Goal: Task Accomplishment & Management: Manage account settings

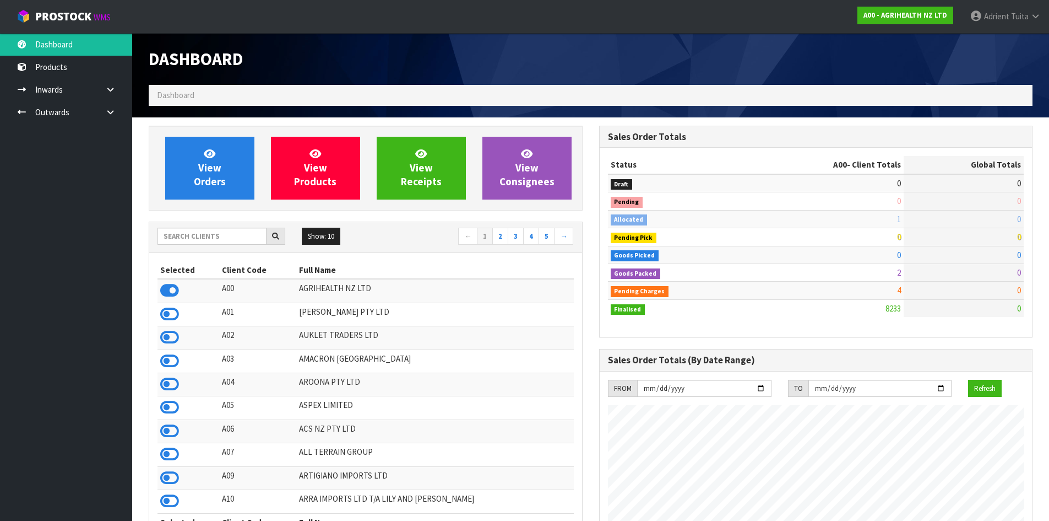
scroll to position [835, 450]
drag, startPoint x: 215, startPoint y: 230, endPoint x: 208, endPoint y: 245, distance: 17.2
click at [213, 234] on input "text" at bounding box center [212, 236] width 109 height 17
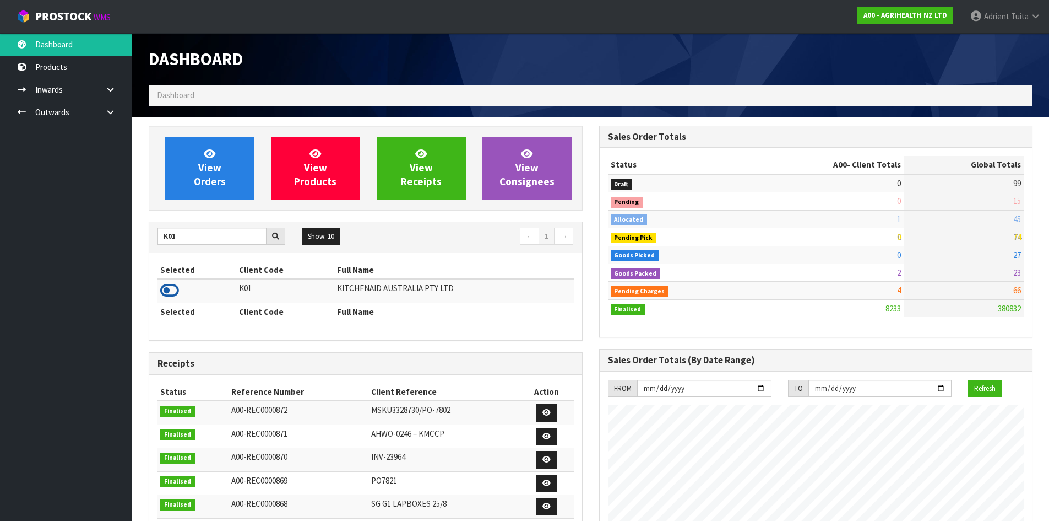
click at [165, 284] on icon at bounding box center [169, 290] width 19 height 17
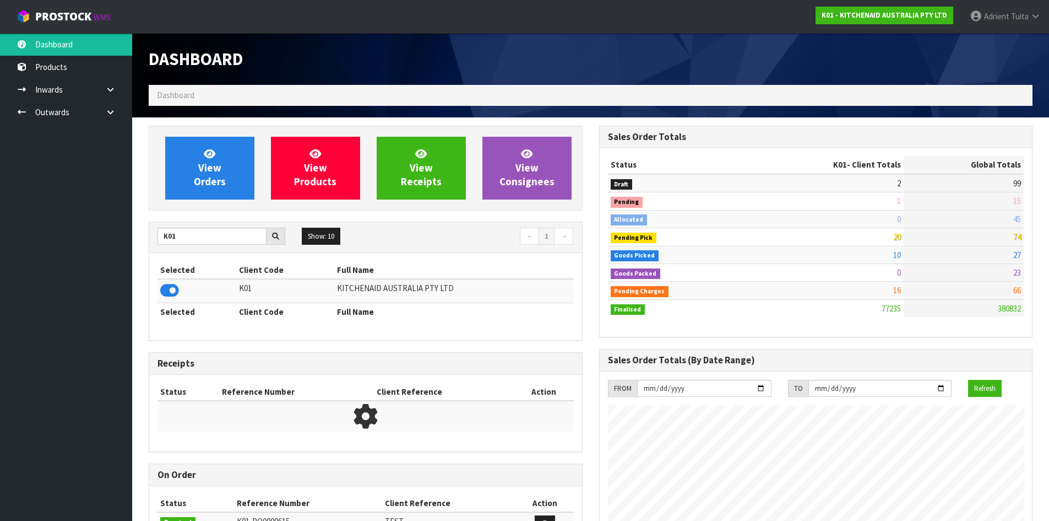
click at [167, 246] on div "K01 Show: 10 5 10 25 50 ← 1 →" at bounding box center [365, 237] width 433 height 19
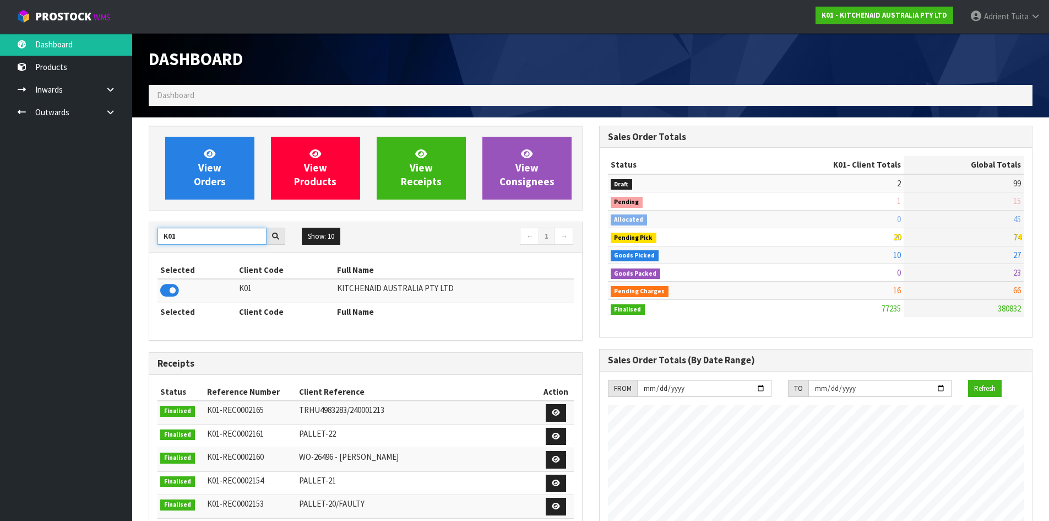
click at [165, 239] on input "K01" at bounding box center [212, 236] width 109 height 17
click at [165, 290] on icon at bounding box center [169, 290] width 19 height 17
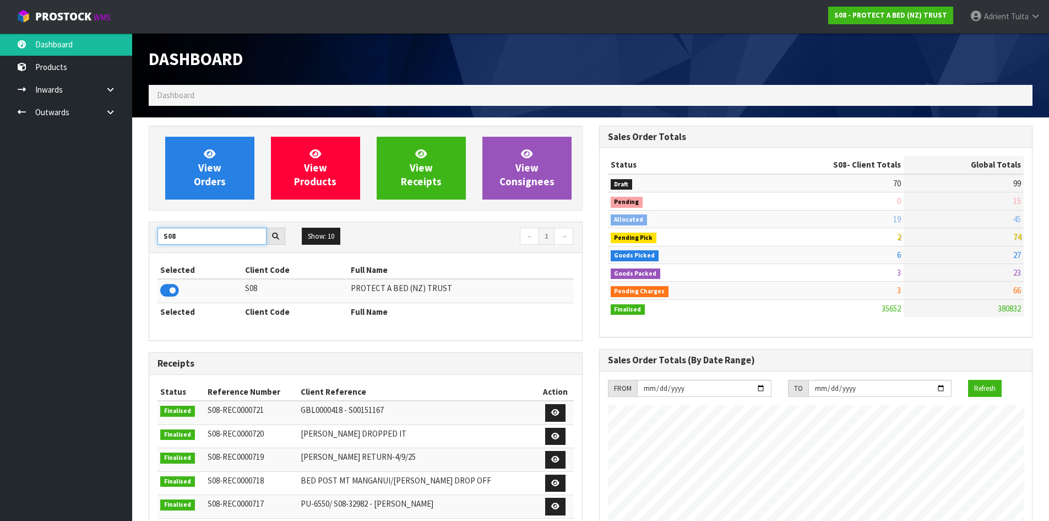
click at [209, 244] on input "S08" at bounding box center [212, 236] width 109 height 17
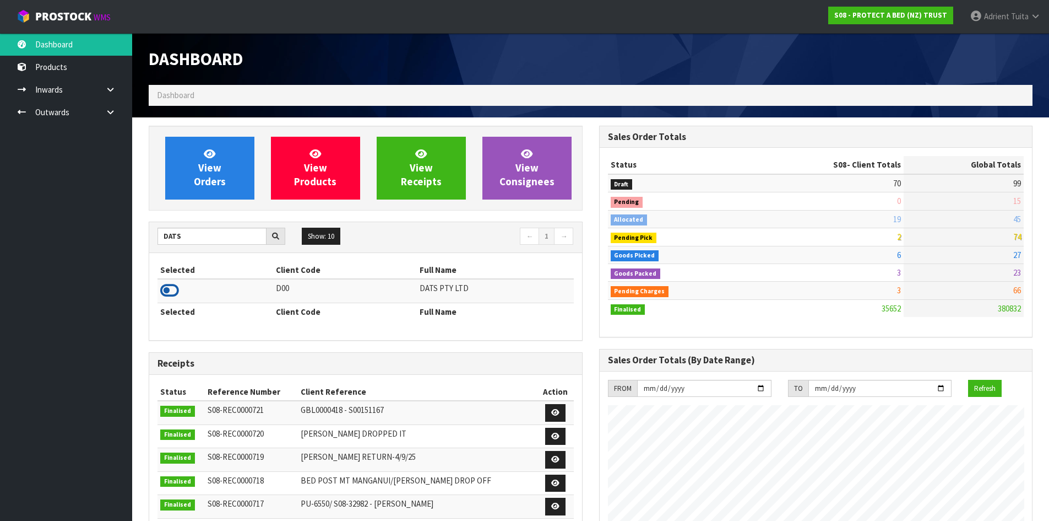
click at [176, 290] on icon at bounding box center [169, 290] width 19 height 17
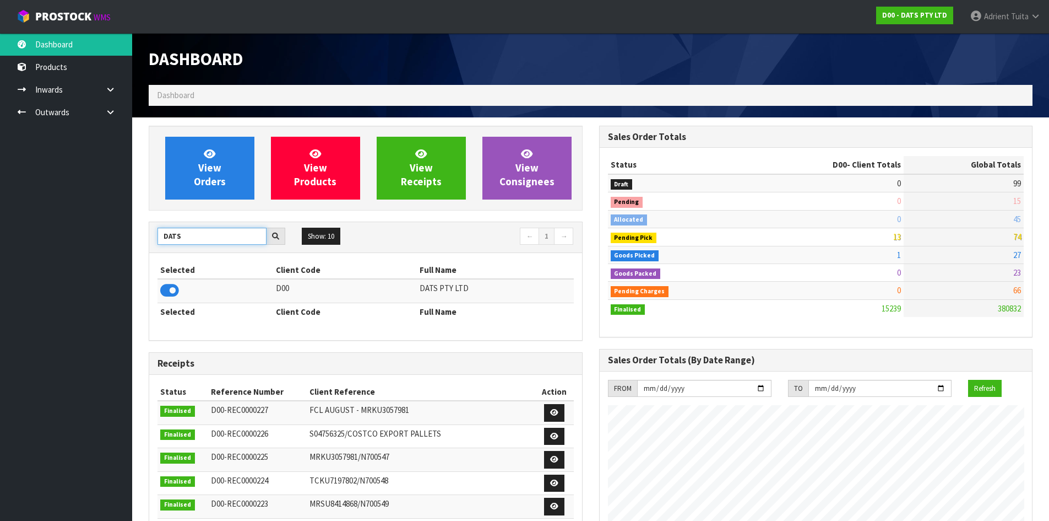
click at [167, 241] on input "DATS" at bounding box center [212, 236] width 109 height 17
type input "NERO"
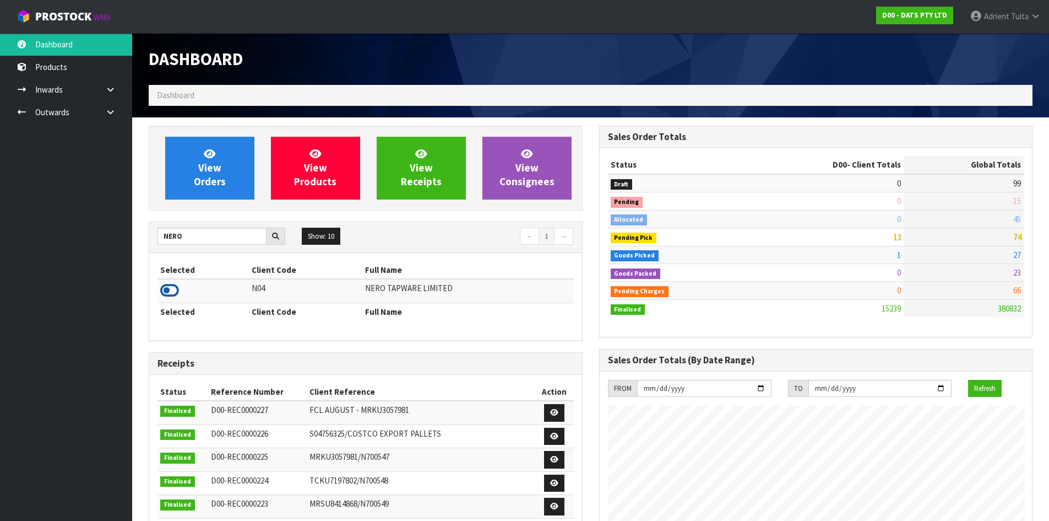
click at [166, 297] on icon at bounding box center [169, 290] width 19 height 17
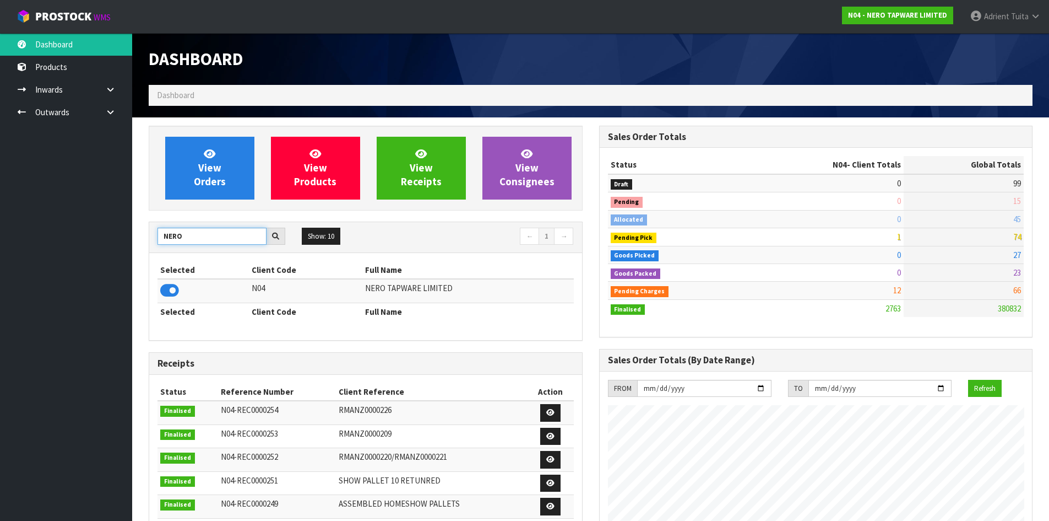
click at [175, 240] on input "NERO" at bounding box center [212, 236] width 109 height 17
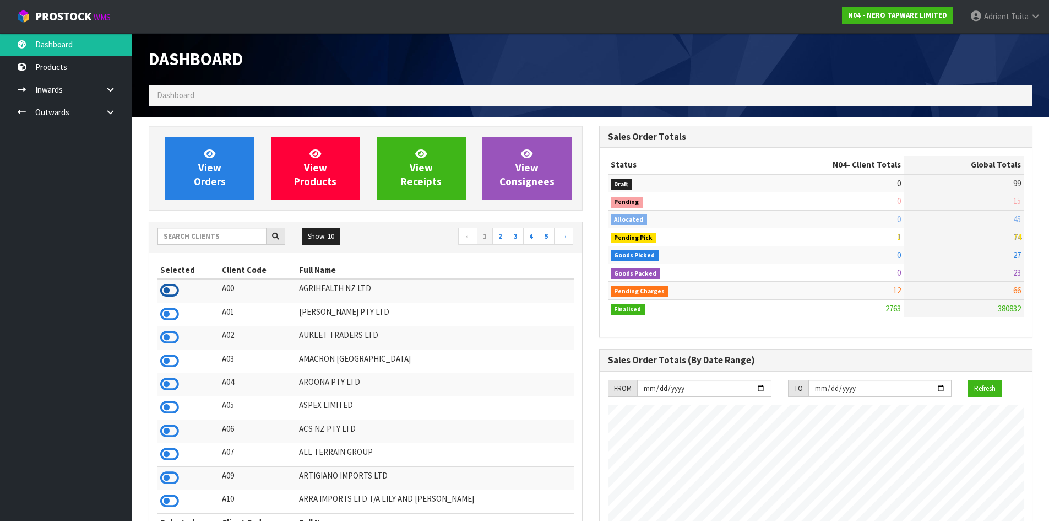
click at [165, 290] on icon at bounding box center [169, 290] width 19 height 17
click at [1005, 22] on link "[PERSON_NAME]" at bounding box center [1006, 16] width 88 height 33
click at [1002, 38] on link "Logout" at bounding box center [1005, 43] width 87 height 15
